Goal: Information Seeking & Learning: Learn about a topic

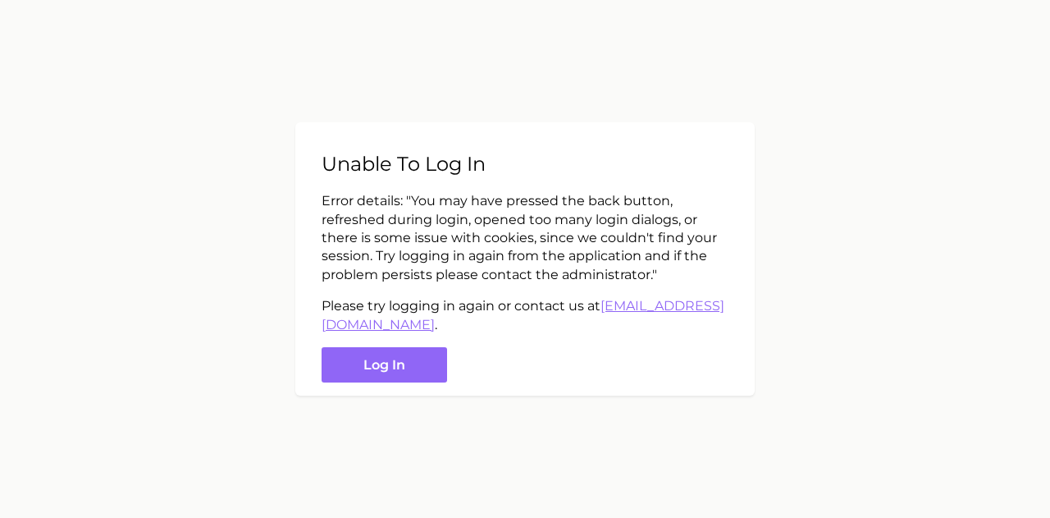
click at [365, 360] on button "Log in" at bounding box center [385, 364] width 126 height 35
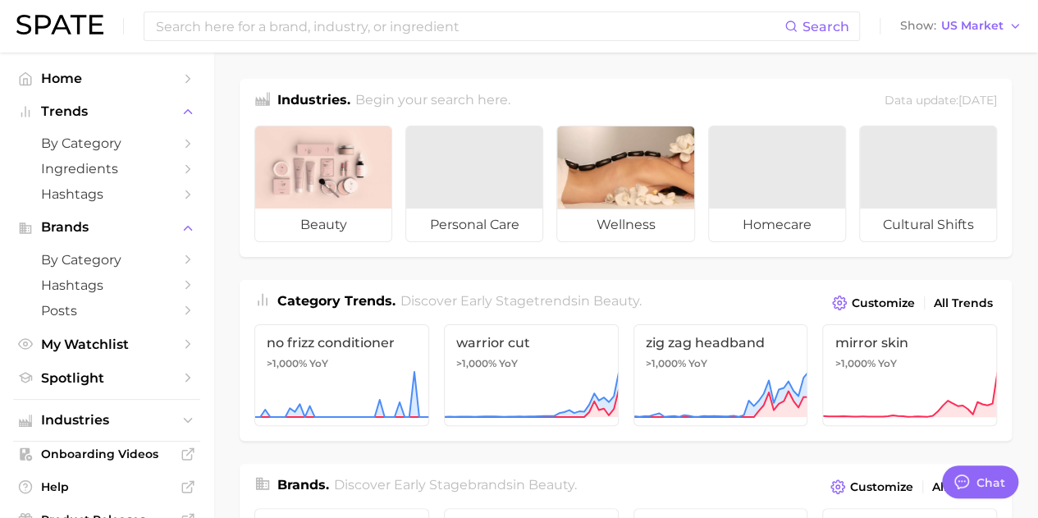
type textarea "x"
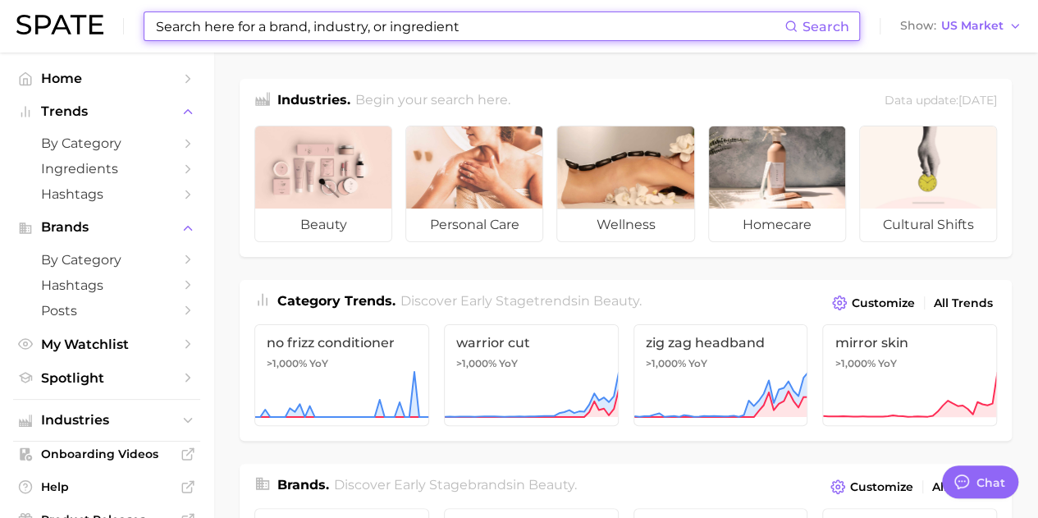
click at [254, 30] on input at bounding box center [469, 26] width 630 height 28
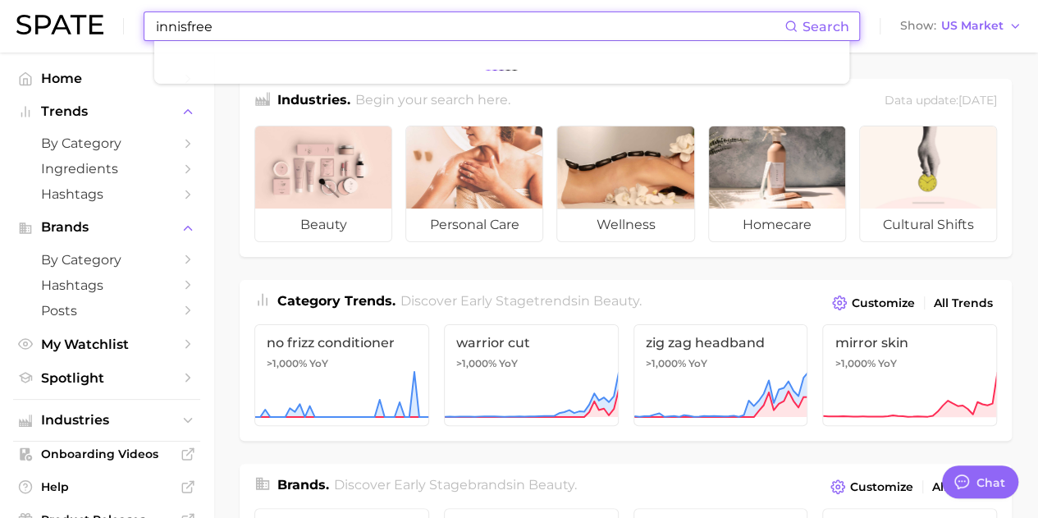
type input "innisfree"
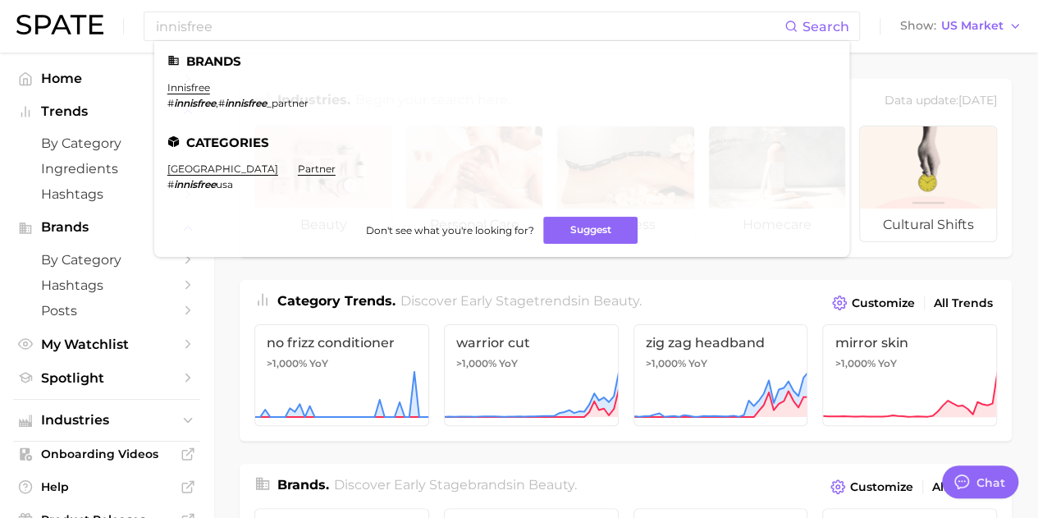
click at [185, 91] on link "innisfree" at bounding box center [188, 87] width 43 height 12
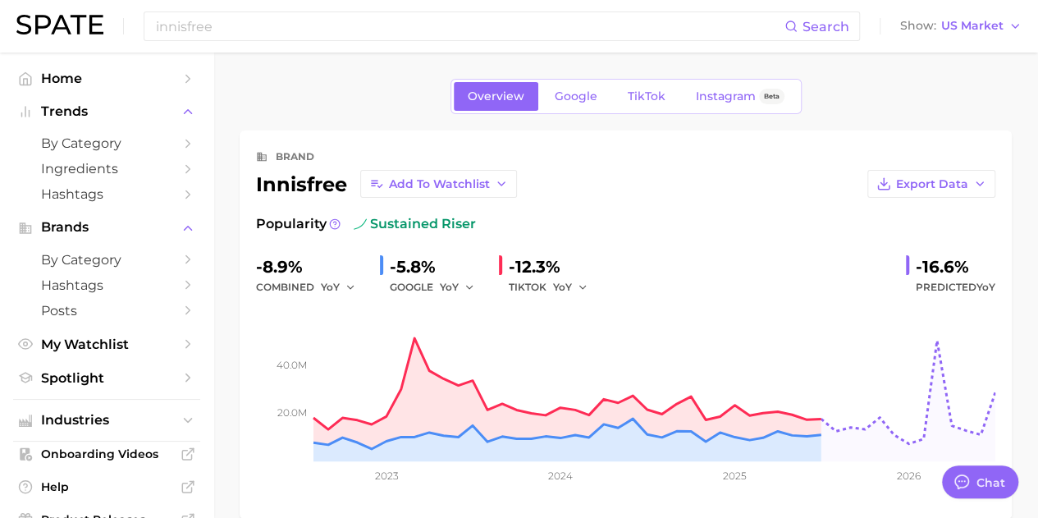
type textarea "x"
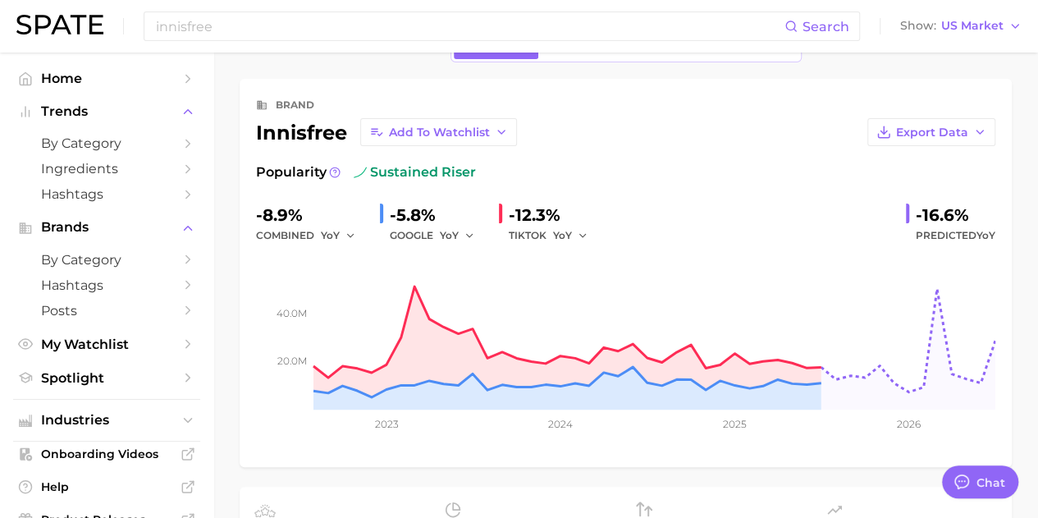
scroll to position [21, 0]
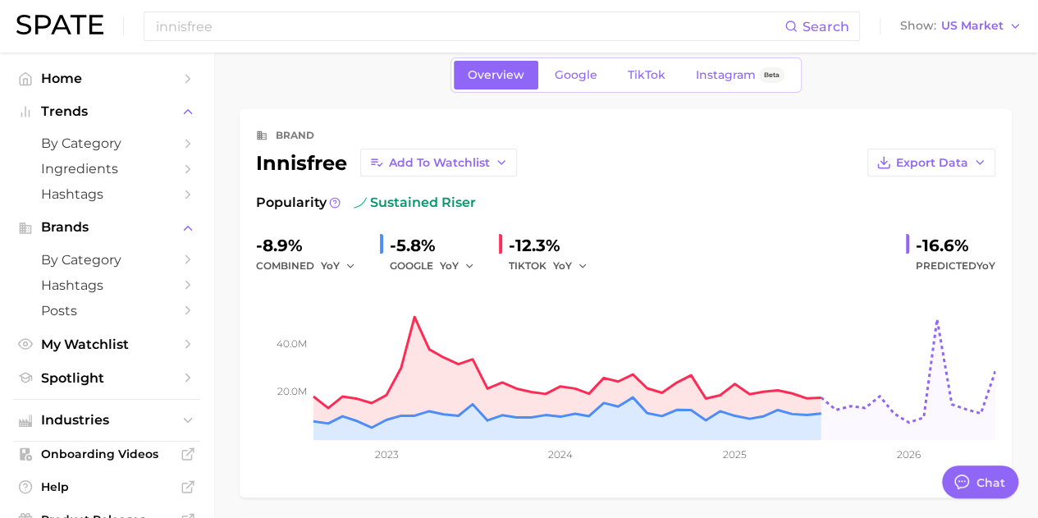
click at [468, 264] on icon "button" at bounding box center [469, 265] width 11 height 11
click at [764, 263] on div "-8.9% combined YoY -5.8% GOOGLE YoY YoY QoQ MoM -12.3% TIKTOK YoY -16.6% Predic…" at bounding box center [625, 253] width 739 height 43
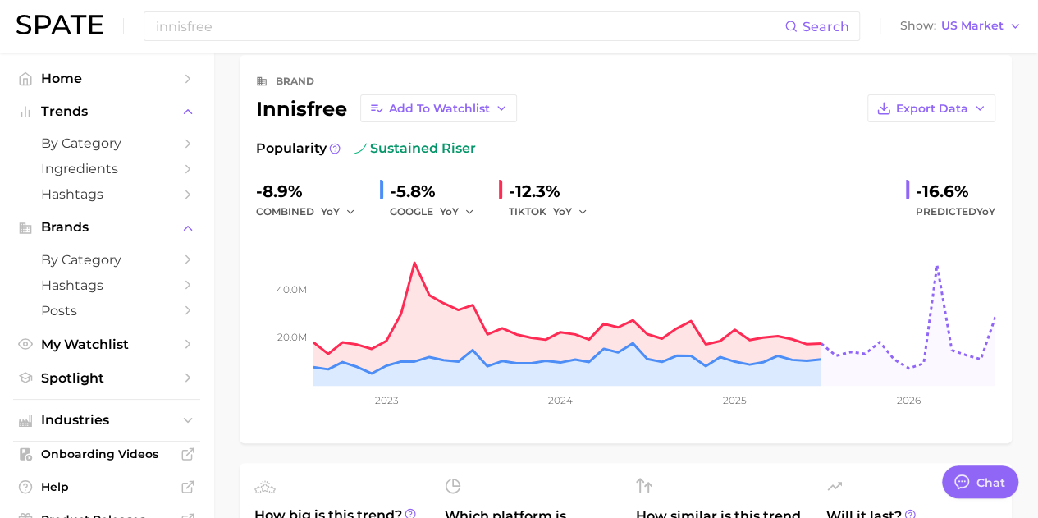
scroll to position [75, 0]
click at [467, 203] on button "YoY" at bounding box center [457, 213] width 35 height 20
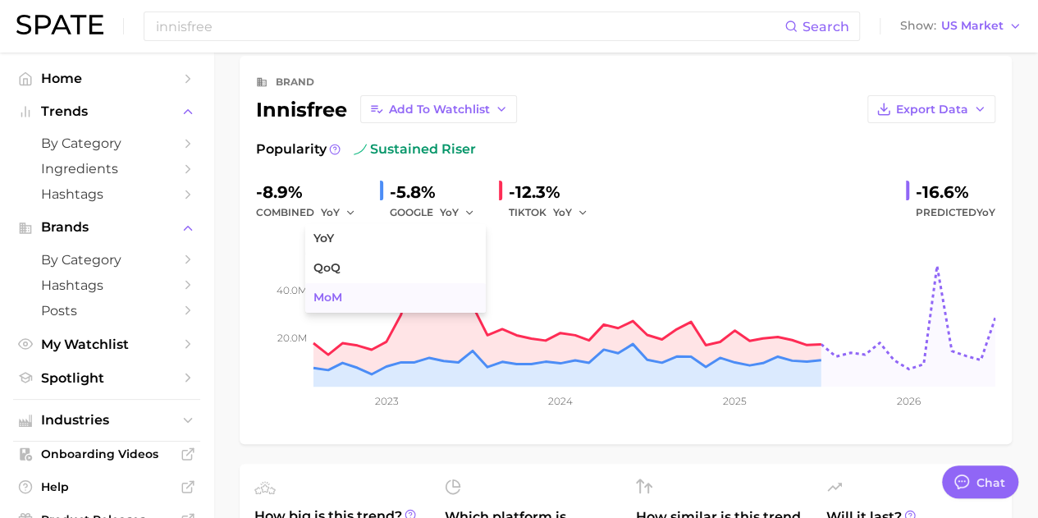
click at [366, 299] on button "MoM" at bounding box center [395, 298] width 180 height 30
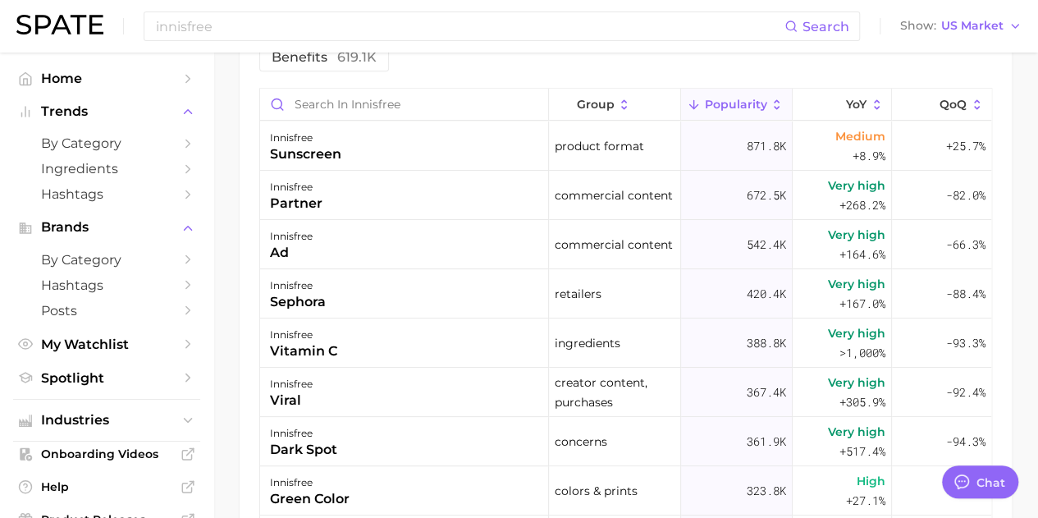
scroll to position [884, 0]
click at [970, 104] on icon at bounding box center [977, 106] width 15 height 15
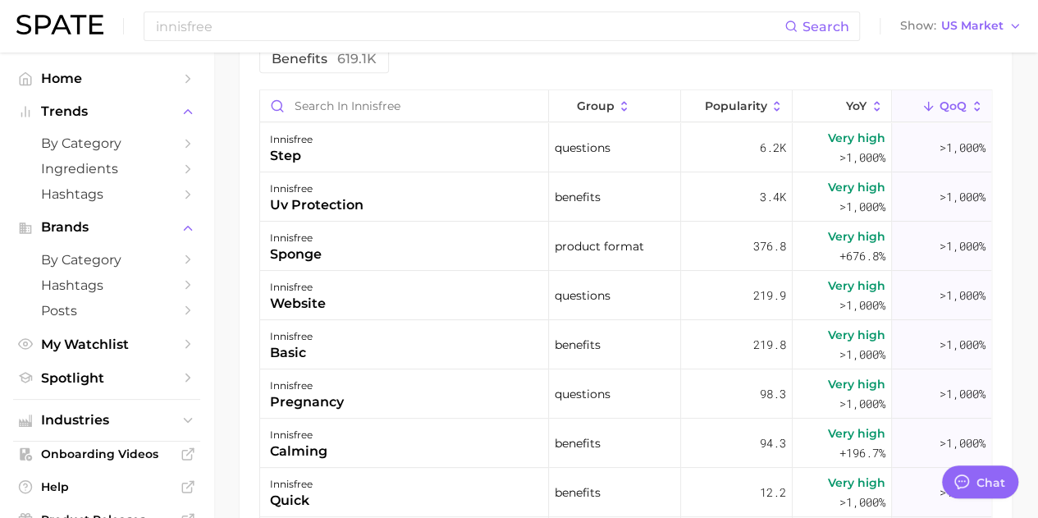
click at [970, 107] on icon at bounding box center [977, 106] width 15 height 15
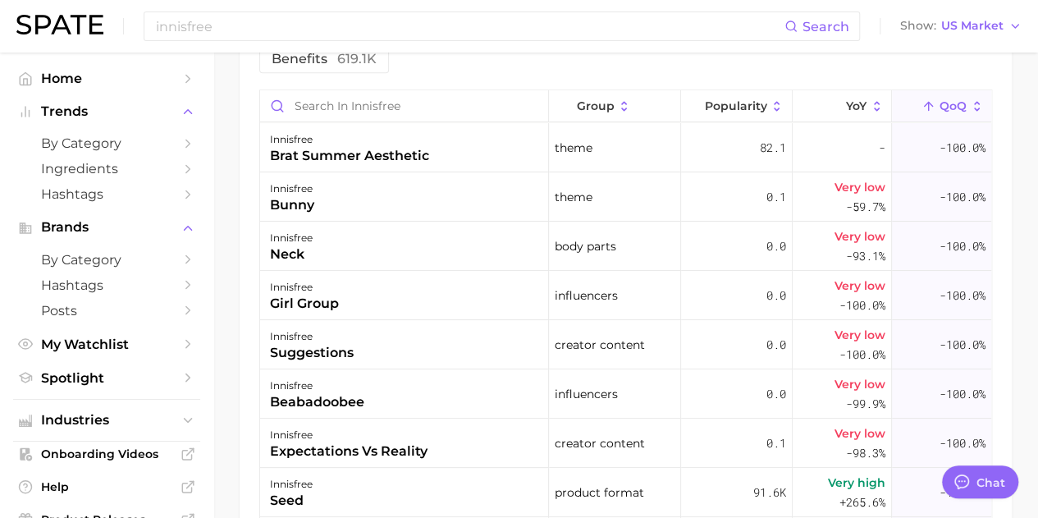
click at [970, 109] on icon at bounding box center [977, 106] width 15 height 15
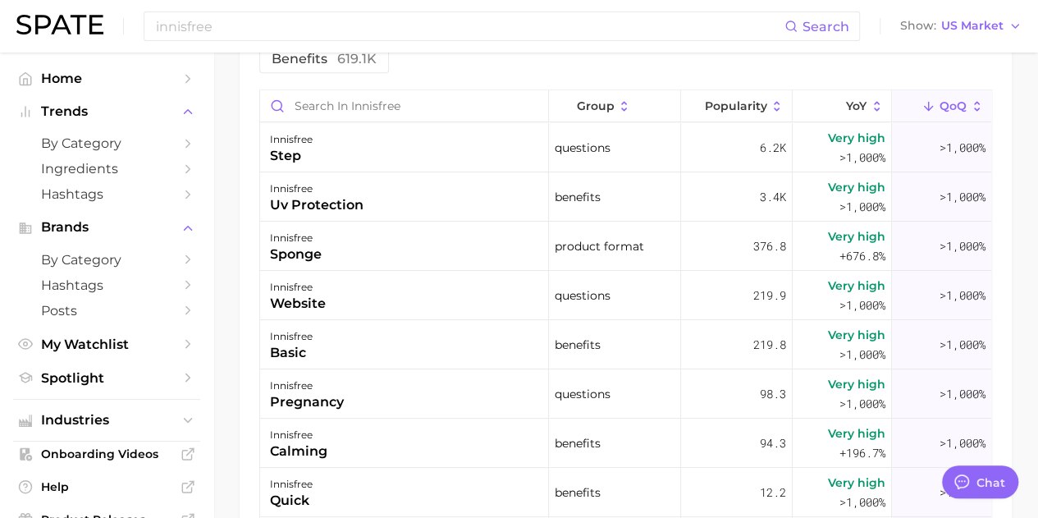
click at [870, 107] on icon at bounding box center [877, 106] width 15 height 15
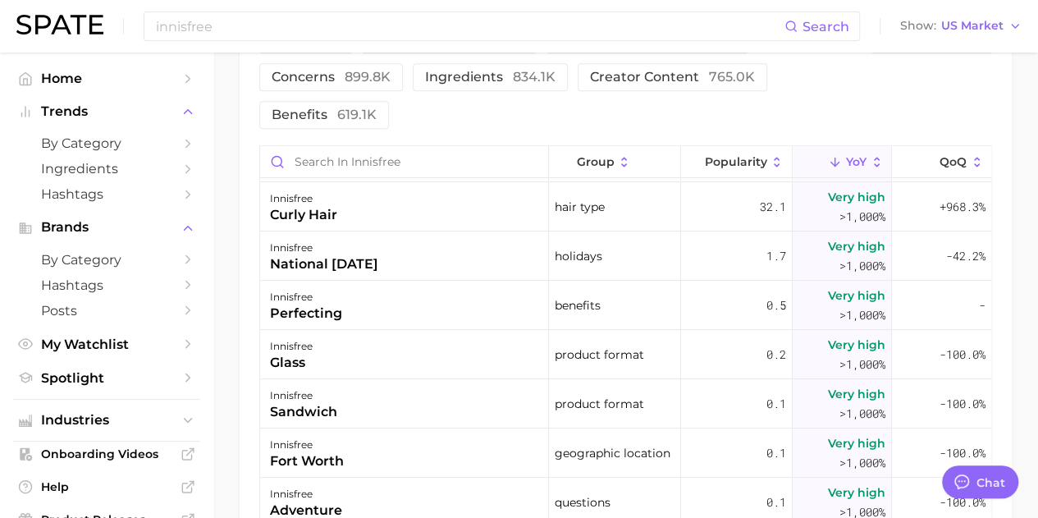
scroll to position [0, 0]
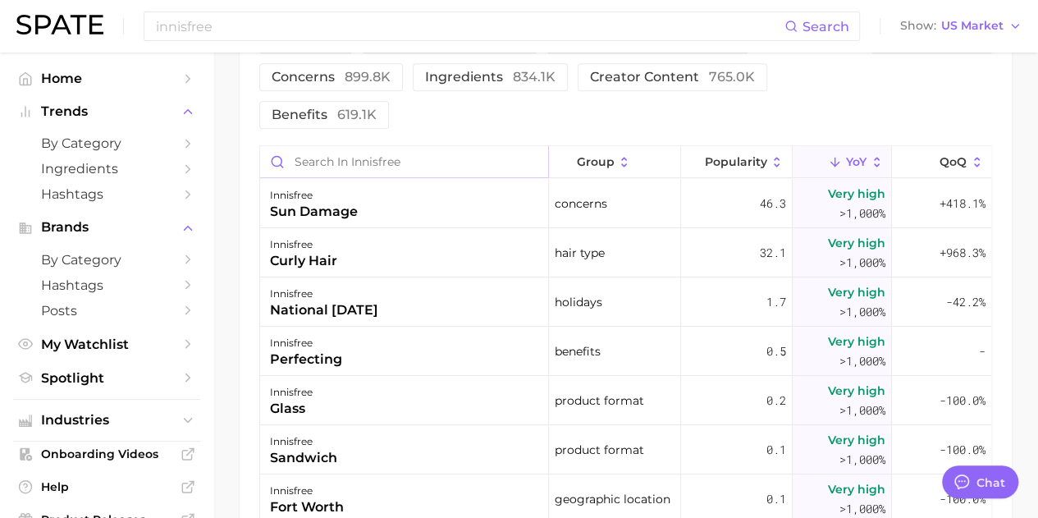
click at [342, 160] on input "Search in innisfree" at bounding box center [404, 161] width 288 height 31
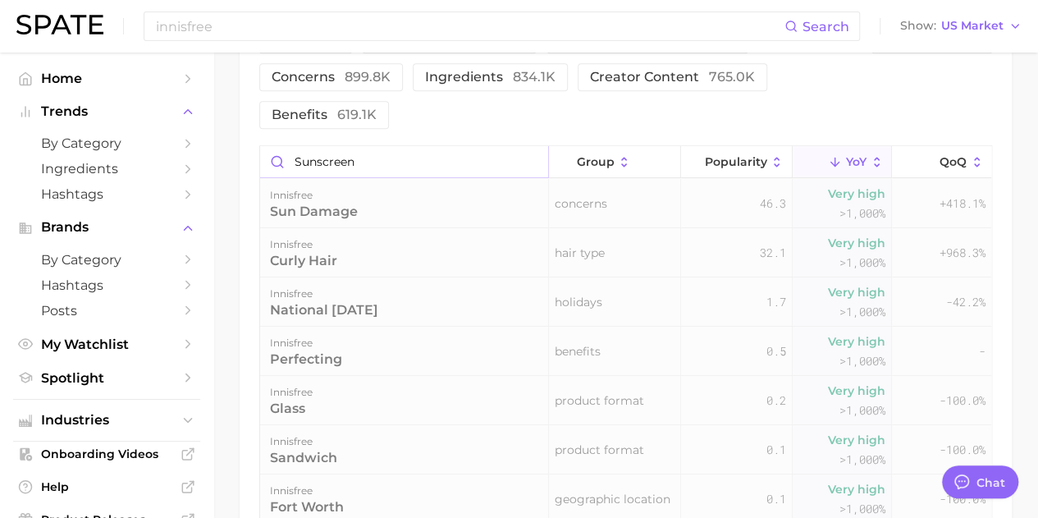
scroll to position [738, 0]
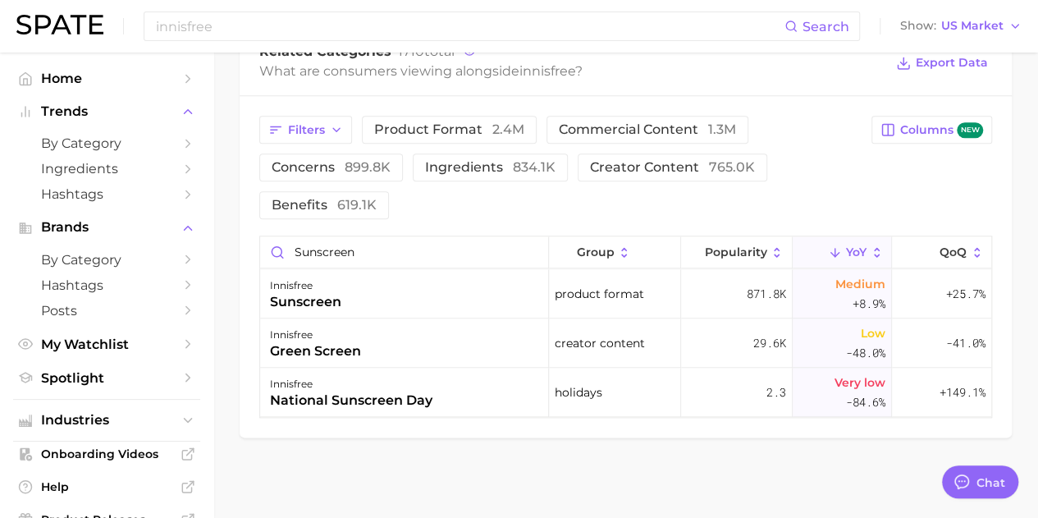
click at [419, 129] on span "product format 2.4m" at bounding box center [449, 129] width 150 height 13
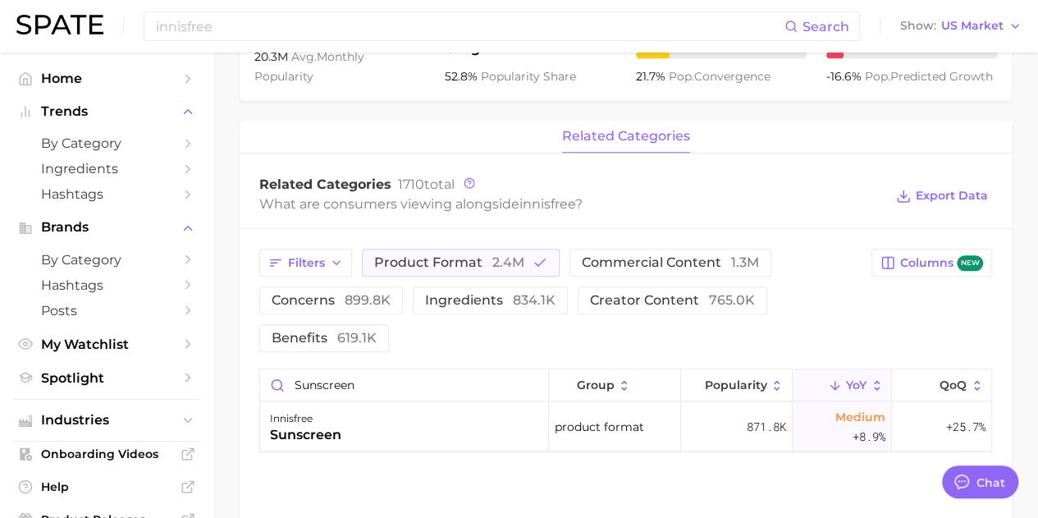
scroll to position [637, 0]
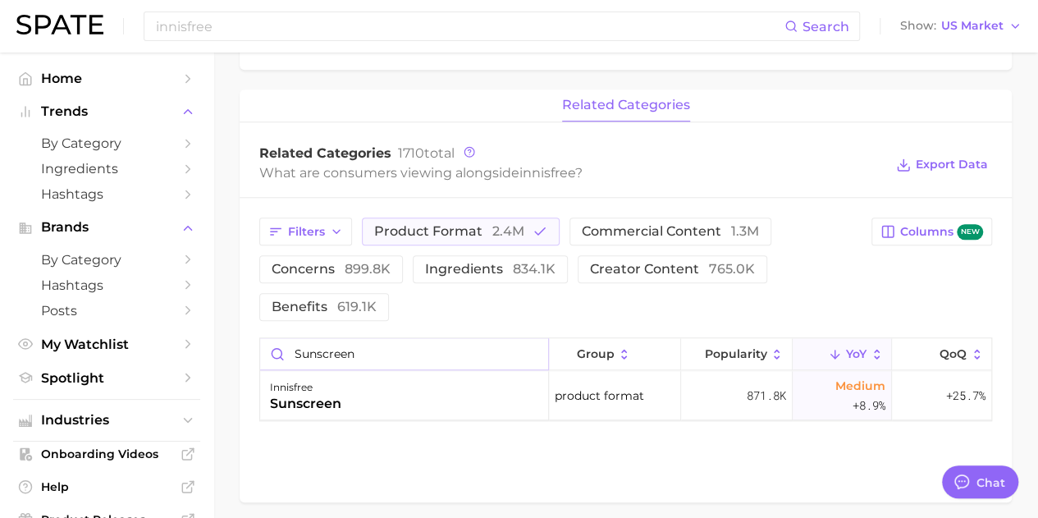
click at [315, 358] on input "sunscreen" at bounding box center [404, 353] width 288 height 31
drag, startPoint x: 336, startPoint y: 355, endPoint x: 249, endPoint y: 353, distance: 87.0
click at [249, 353] on div "Filters product format 2.4m commercial content 1.3m concerns 899.8k ingredients…" at bounding box center [626, 319] width 772 height 243
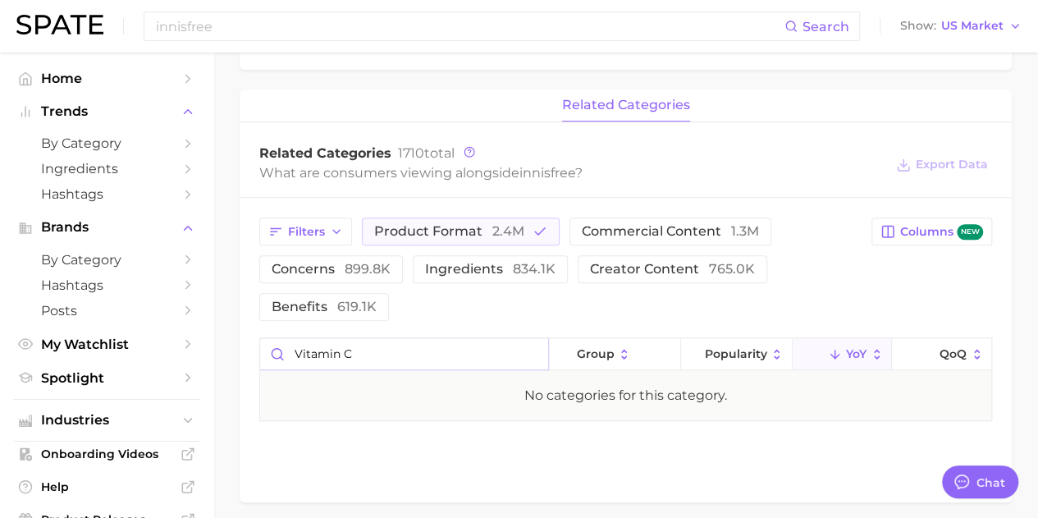
click at [368, 358] on input "vitamin c" at bounding box center [404, 353] width 288 height 31
type input "v"
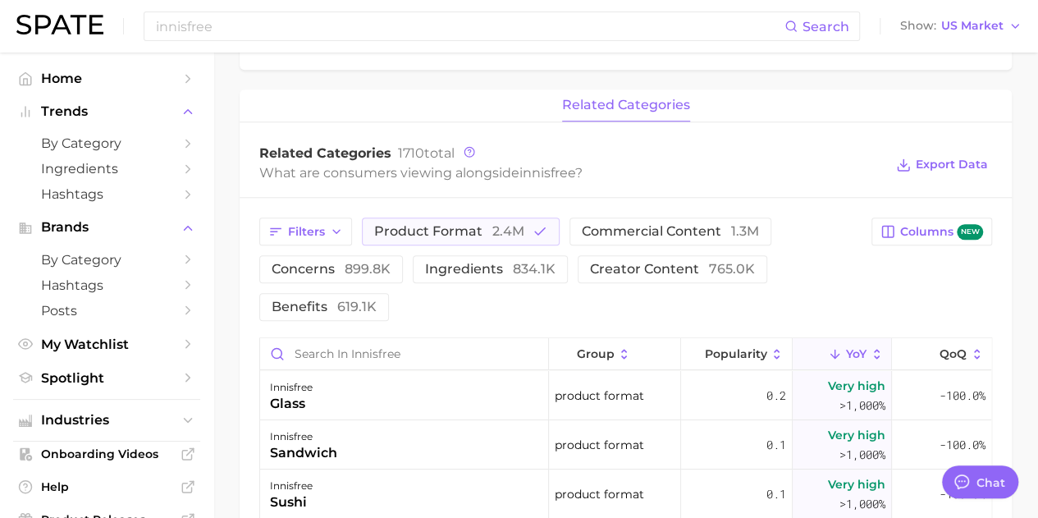
click at [477, 232] on span "product format 2.4m" at bounding box center [449, 231] width 150 height 13
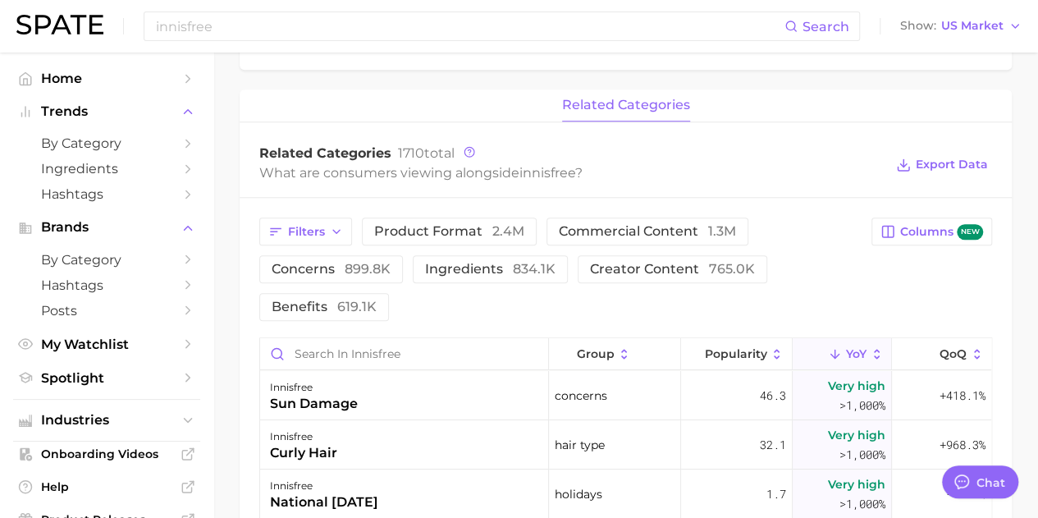
click at [477, 232] on span "product format 2.4m" at bounding box center [449, 231] width 150 height 13
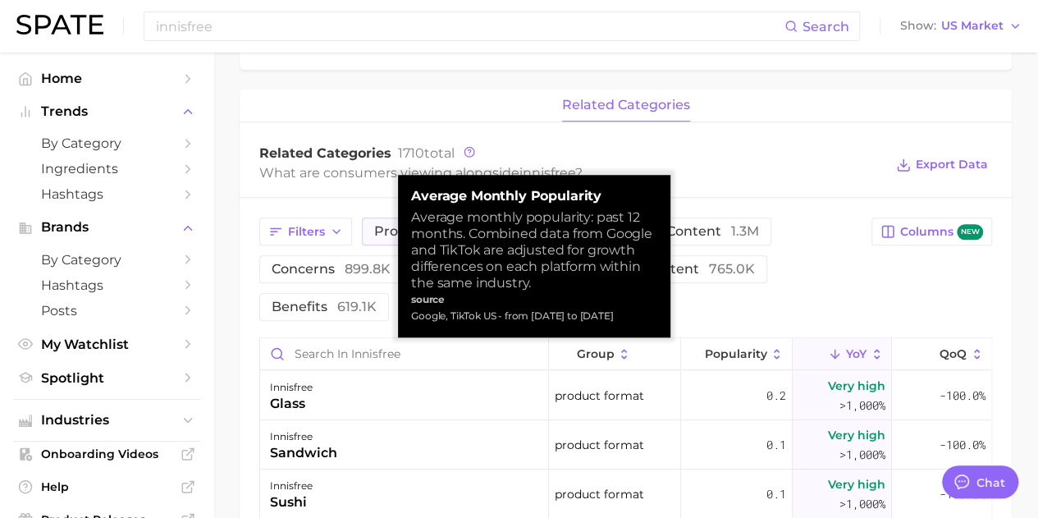
click at [743, 357] on span "Popularity" at bounding box center [735, 353] width 62 height 13
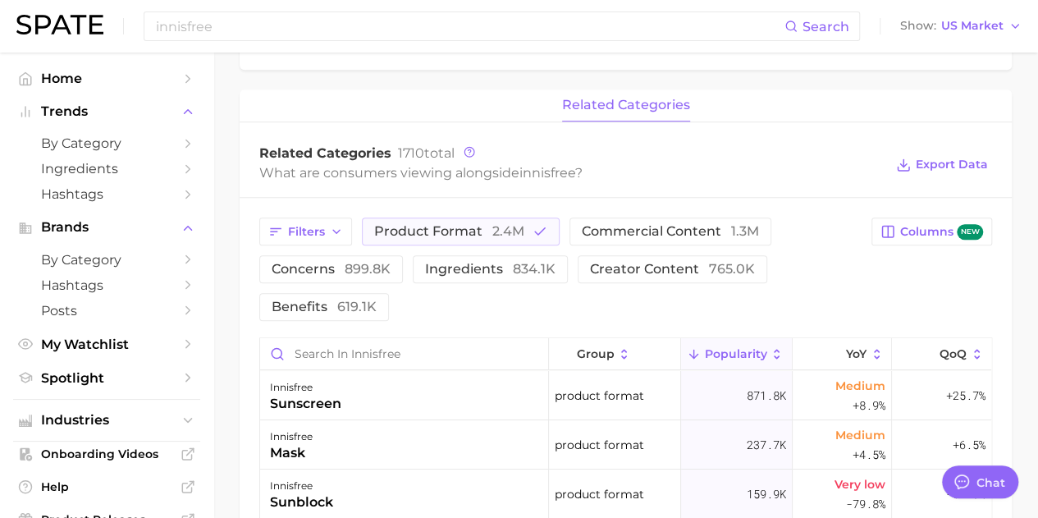
click at [806, 316] on div "Filters product format 2.4m commercial content 1.3m concerns 899.8k ingredients…" at bounding box center [560, 268] width 602 height 103
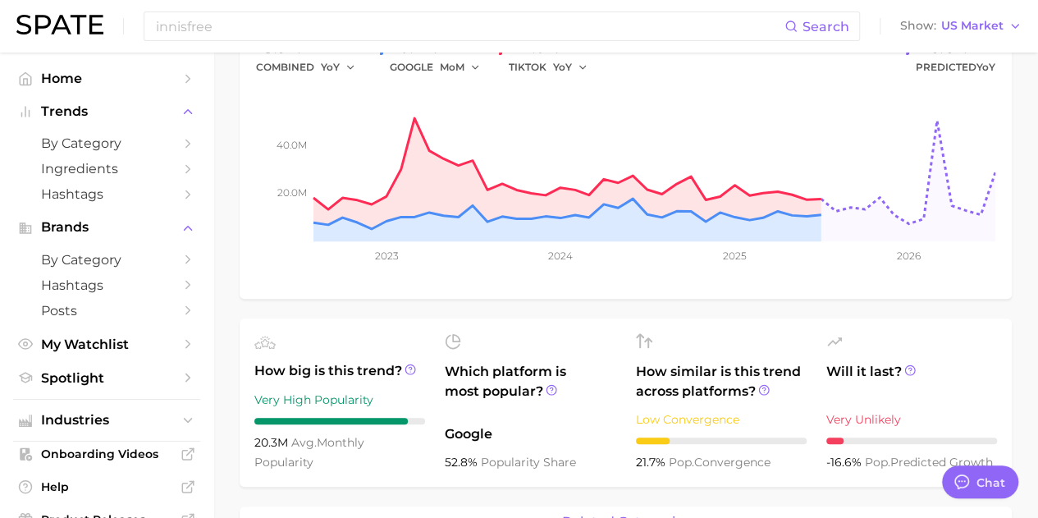
scroll to position [0, 0]
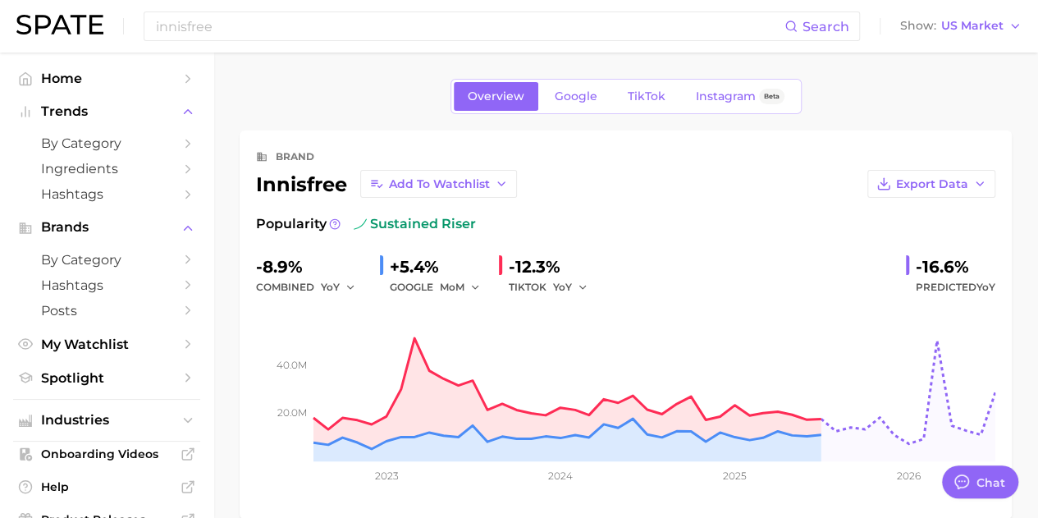
click at [742, 96] on span "Instagram" at bounding box center [726, 96] width 60 height 14
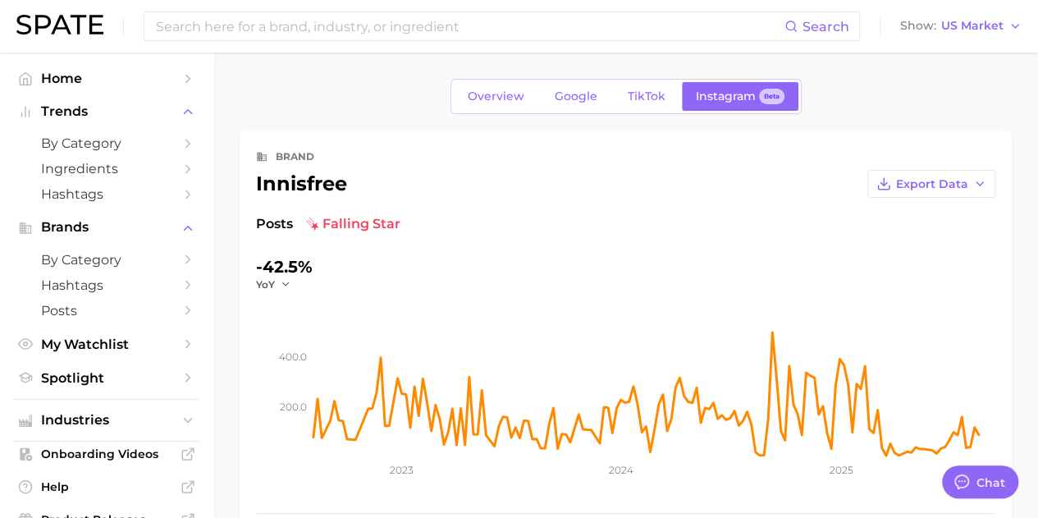
click at [642, 97] on span "TikTok" at bounding box center [647, 96] width 38 height 14
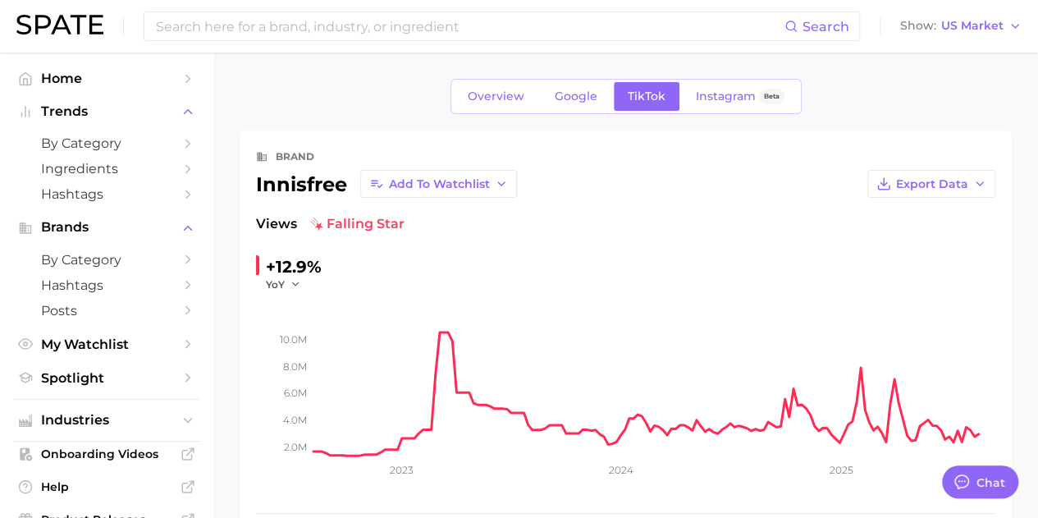
click at [578, 95] on span "Google" at bounding box center [576, 96] width 43 height 14
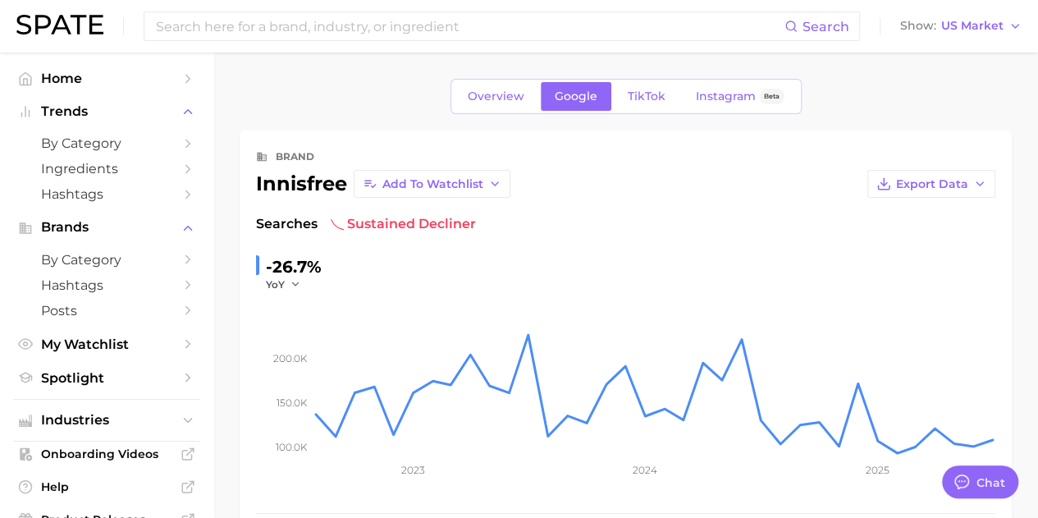
click at [507, 94] on span "Overview" at bounding box center [496, 96] width 57 height 14
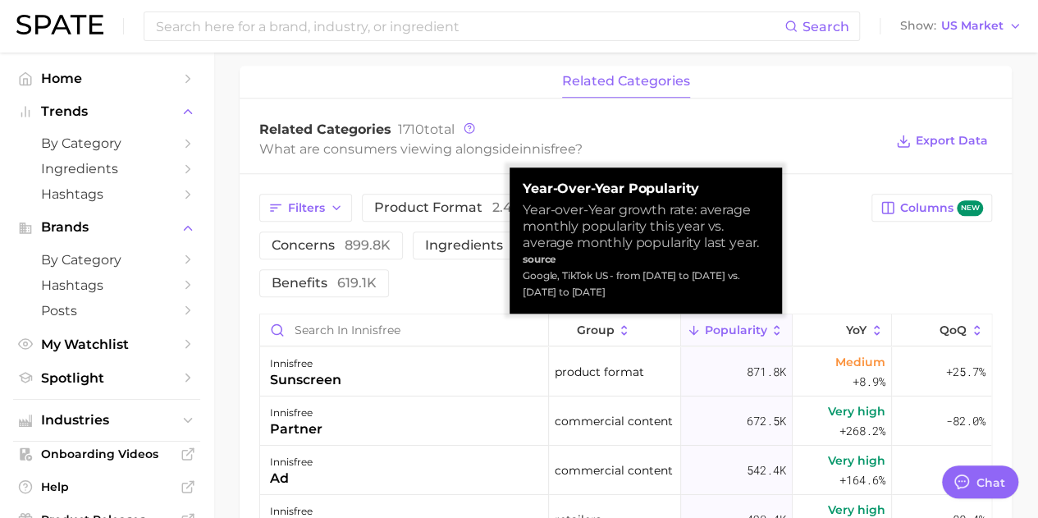
click at [846, 331] on span "YoY" at bounding box center [856, 329] width 21 height 13
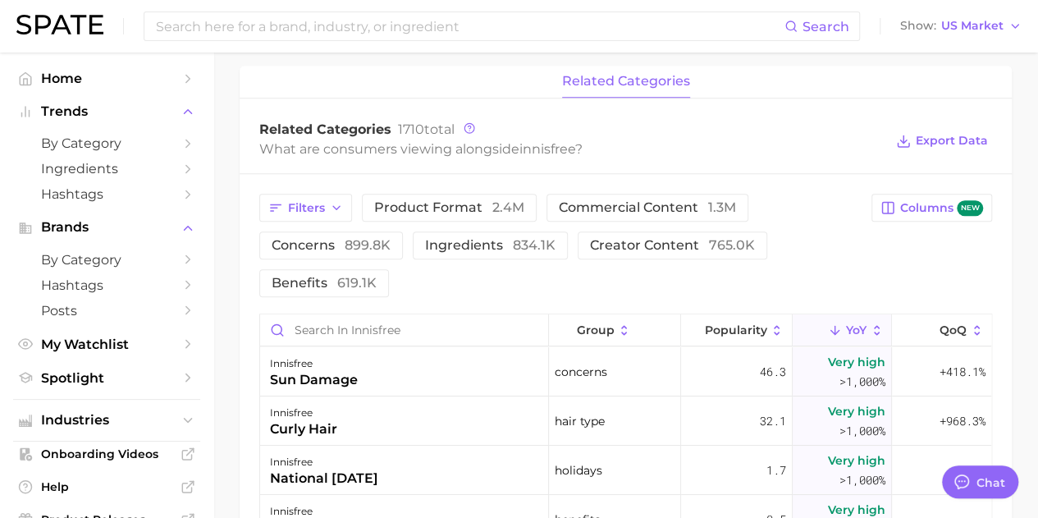
click at [894, 263] on div "Filters product format 2.4m commercial content 1.3m concerns 899.8k ingredients…" at bounding box center [625, 245] width 733 height 103
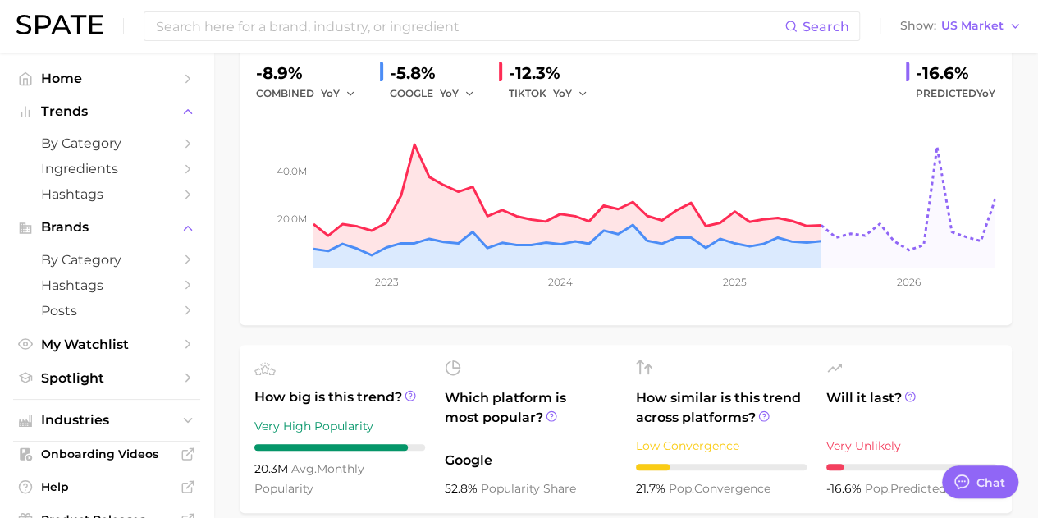
scroll to position [193, 0]
